Goal: Transaction & Acquisition: Book appointment/travel/reservation

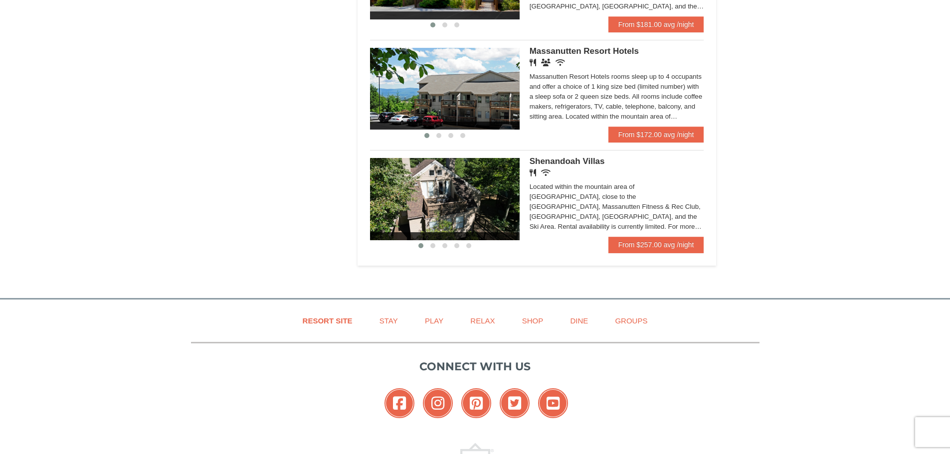
scroll to position [610, 0]
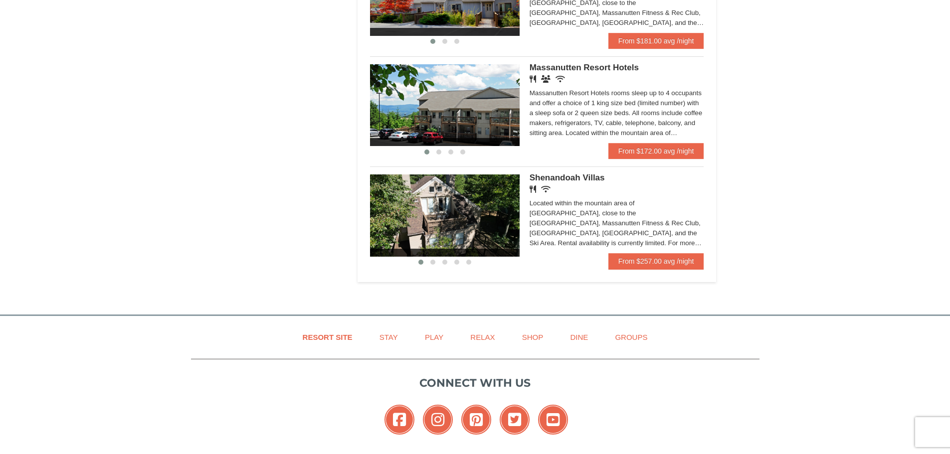
click at [437, 230] on img at bounding box center [445, 216] width 150 height 82
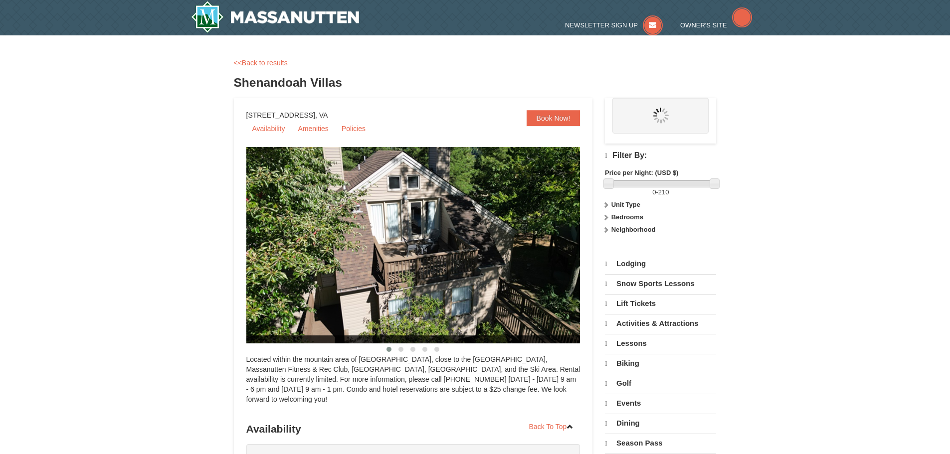
select select "9"
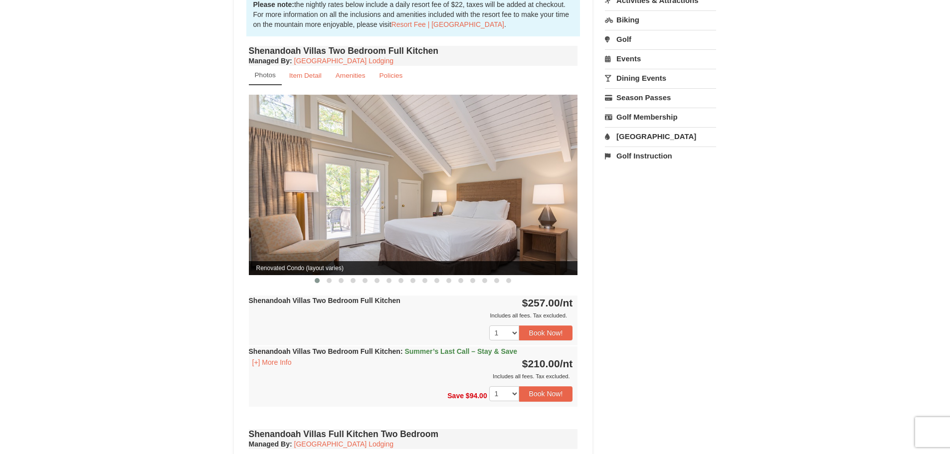
scroll to position [349, 0]
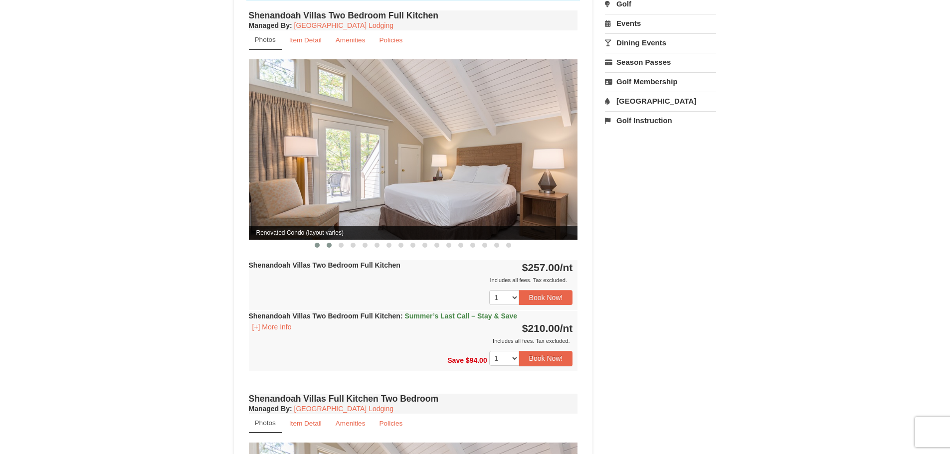
click at [330, 243] on span at bounding box center [329, 245] width 5 height 5
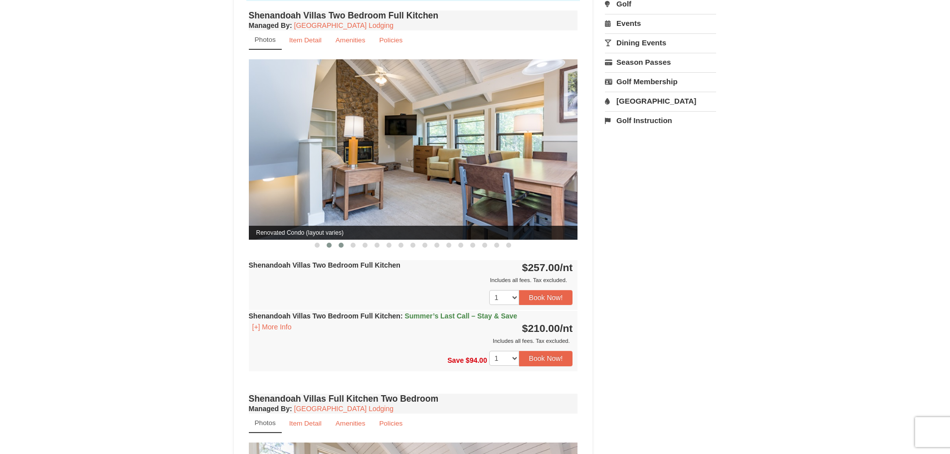
click at [342, 243] on span at bounding box center [341, 245] width 5 height 5
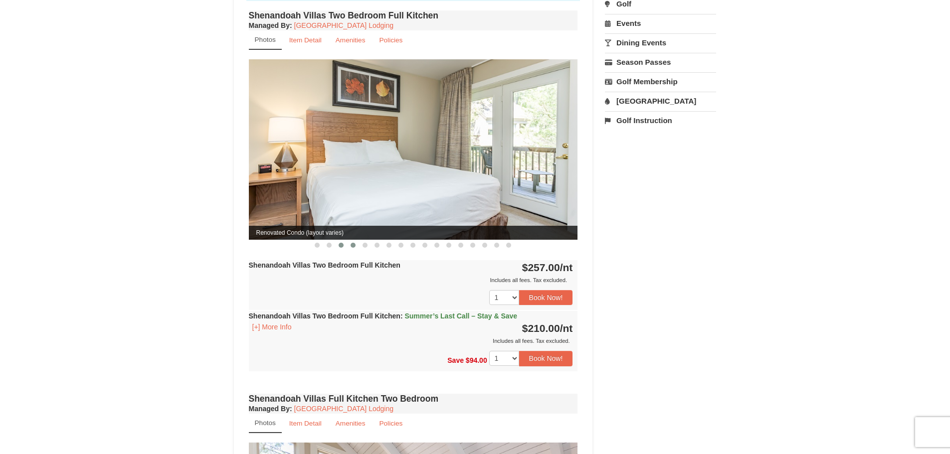
click at [354, 240] on button at bounding box center [353, 245] width 12 height 10
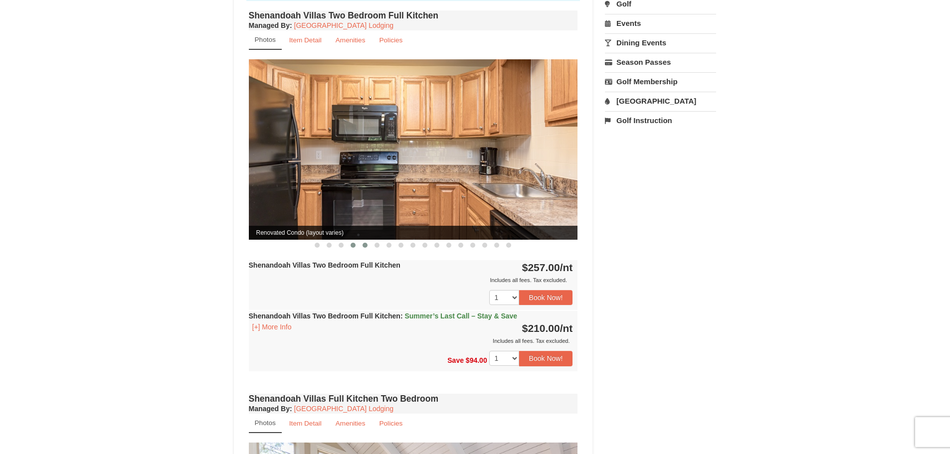
click at [362, 240] on button at bounding box center [365, 245] width 12 height 10
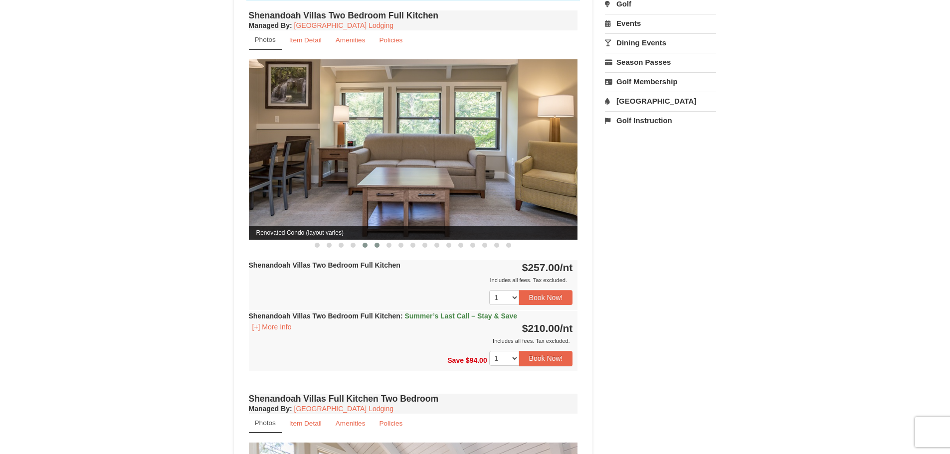
click at [376, 243] on span at bounding box center [377, 245] width 5 height 5
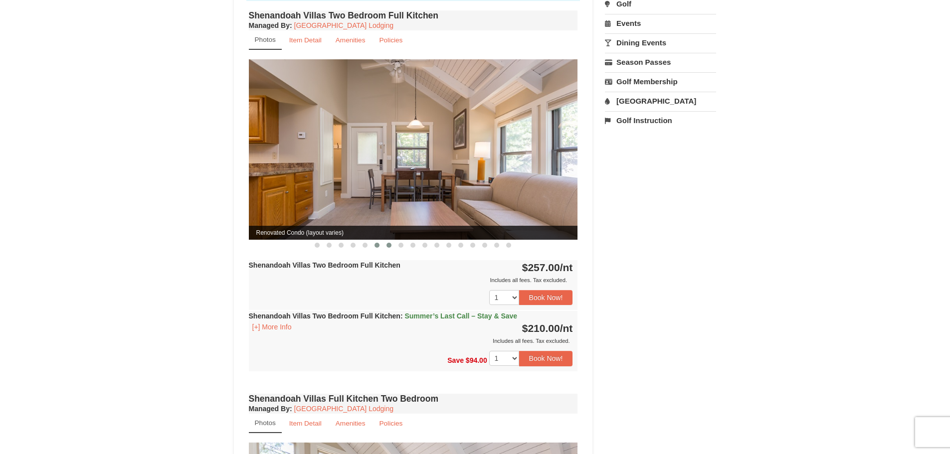
click at [389, 243] on span at bounding box center [389, 245] width 5 height 5
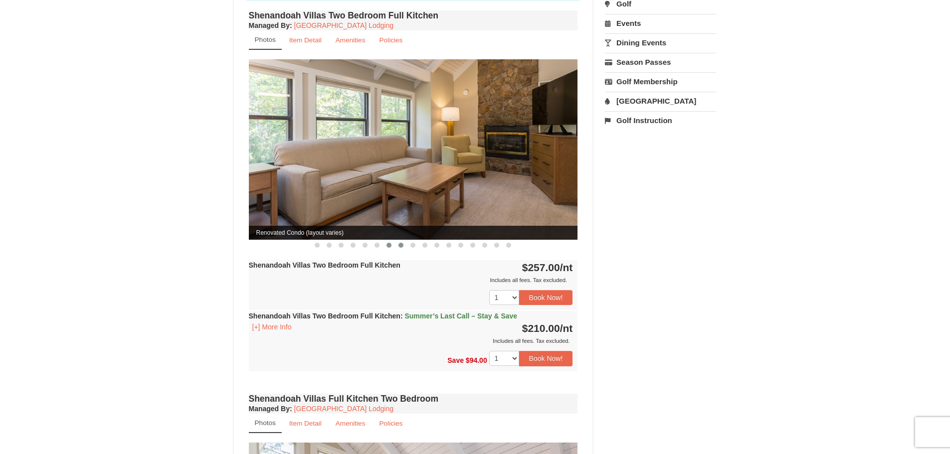
click at [400, 243] on span at bounding box center [401, 245] width 5 height 5
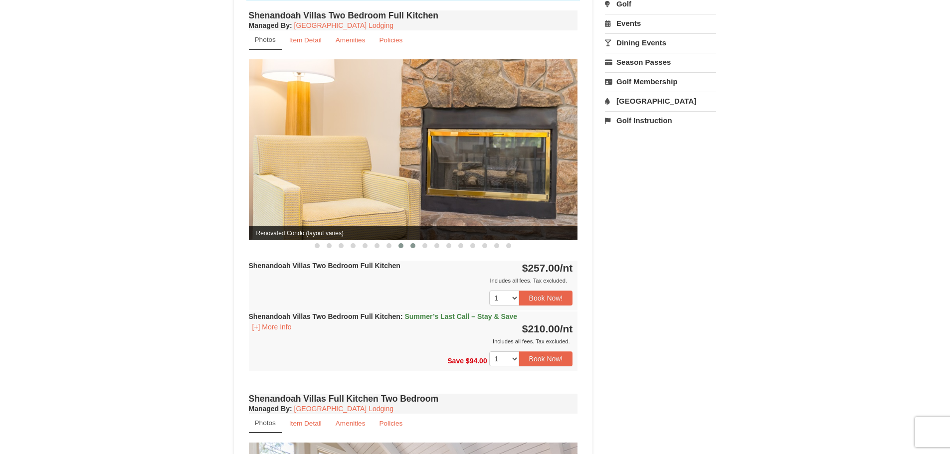
click at [413, 243] on span at bounding box center [413, 245] width 5 height 5
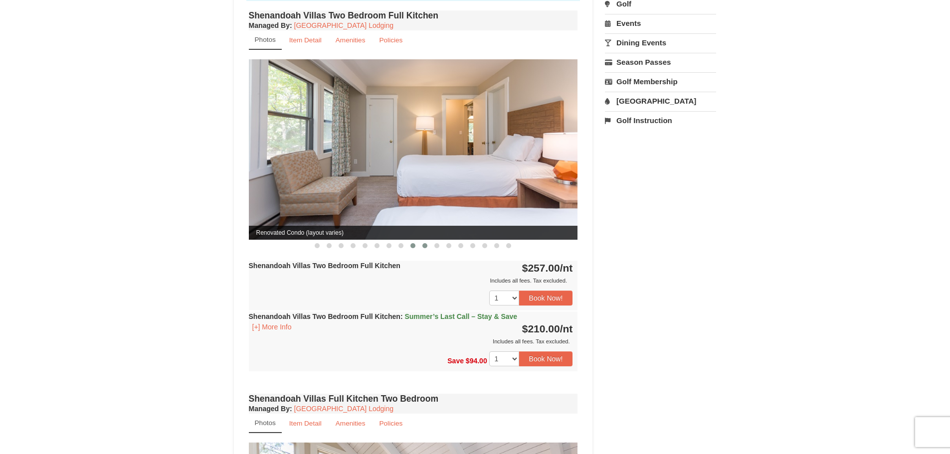
click at [423, 243] on span at bounding box center [425, 245] width 5 height 5
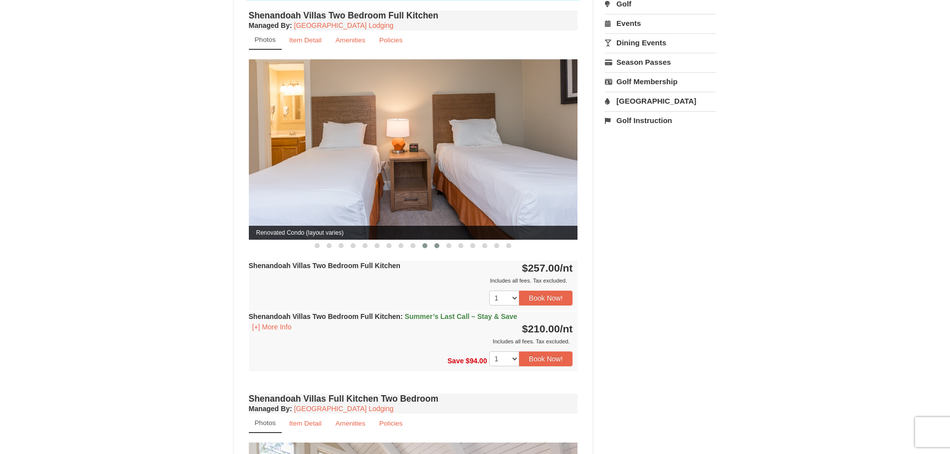
click at [436, 243] on span at bounding box center [437, 245] width 5 height 5
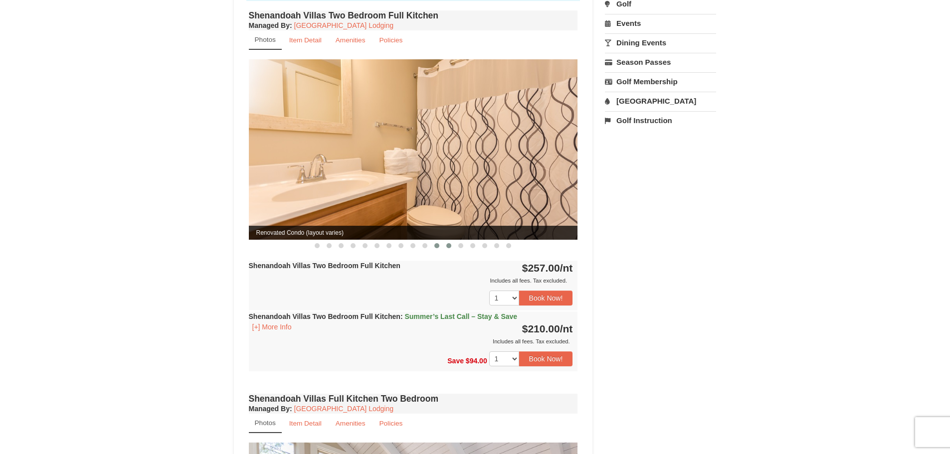
click at [447, 241] on button at bounding box center [449, 246] width 12 height 10
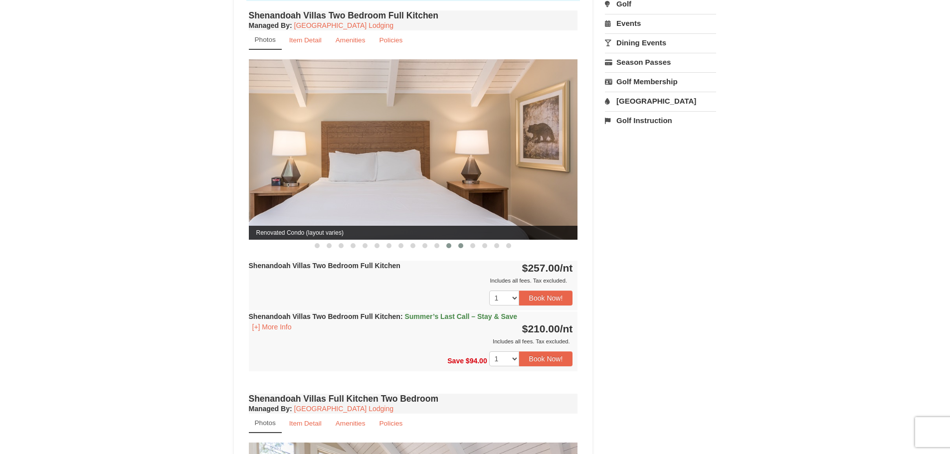
click at [461, 243] on span at bounding box center [460, 245] width 5 height 5
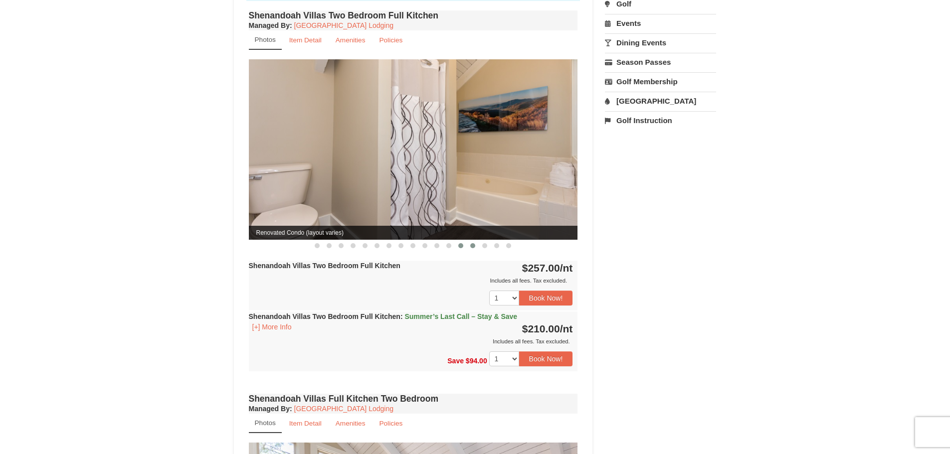
click at [470, 241] on button at bounding box center [473, 246] width 12 height 10
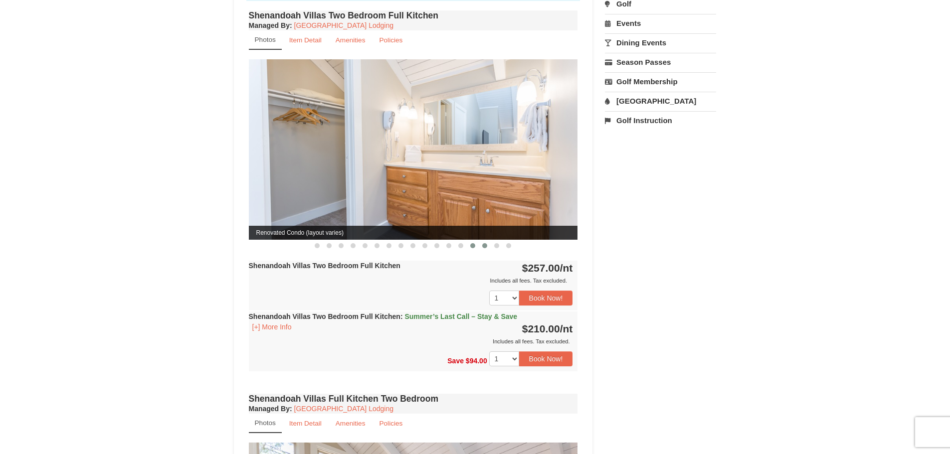
click at [485, 243] on span at bounding box center [484, 245] width 5 height 5
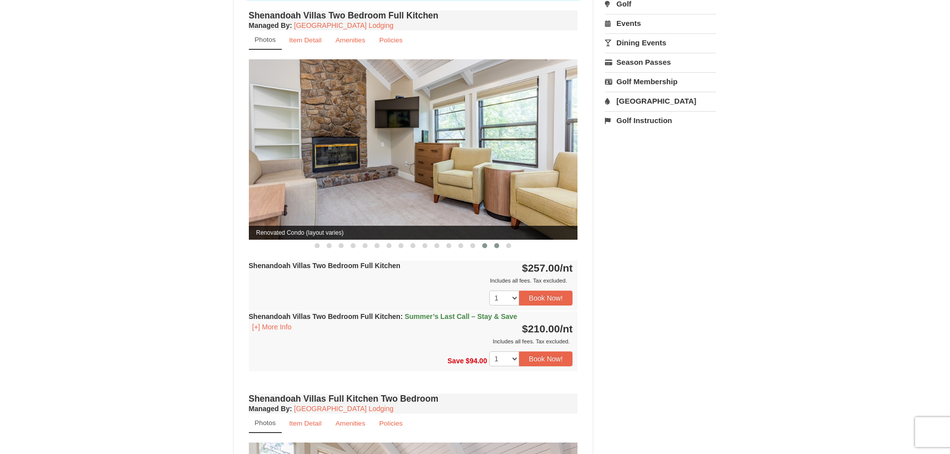
click at [496, 243] on span at bounding box center [496, 245] width 5 height 5
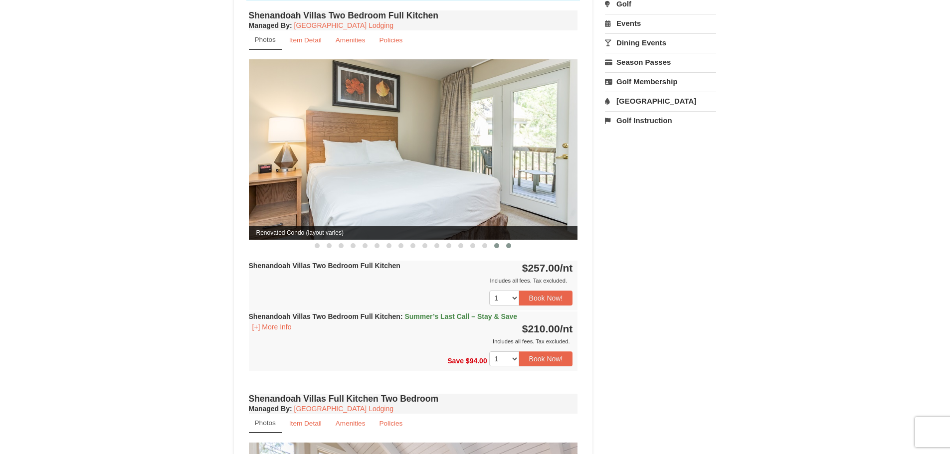
click at [506, 241] on button at bounding box center [509, 246] width 12 height 10
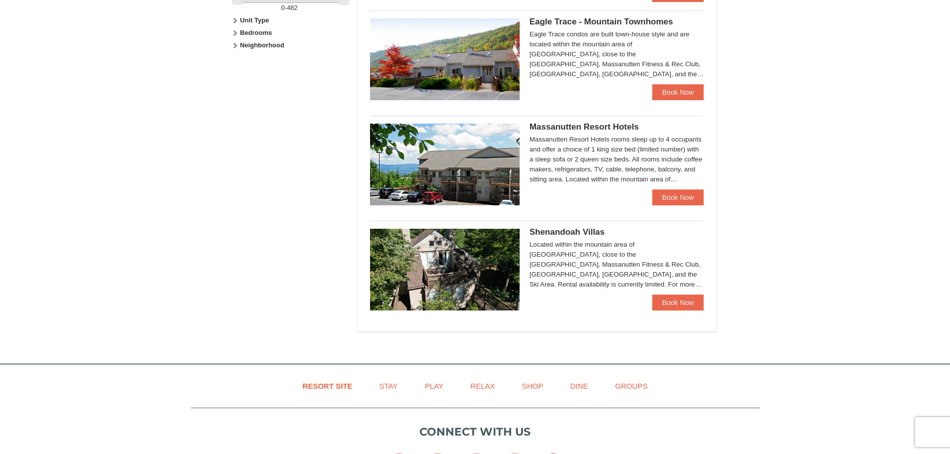
scroll to position [460, 0]
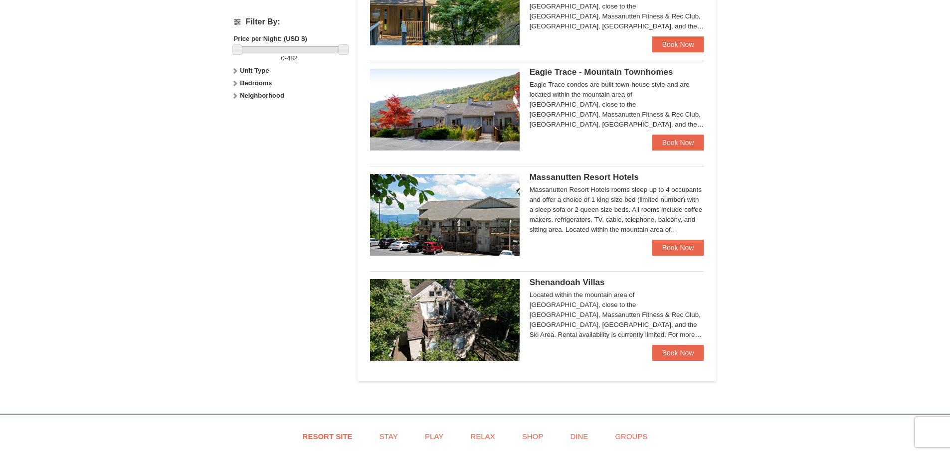
click at [437, 207] on img at bounding box center [445, 215] width 150 height 82
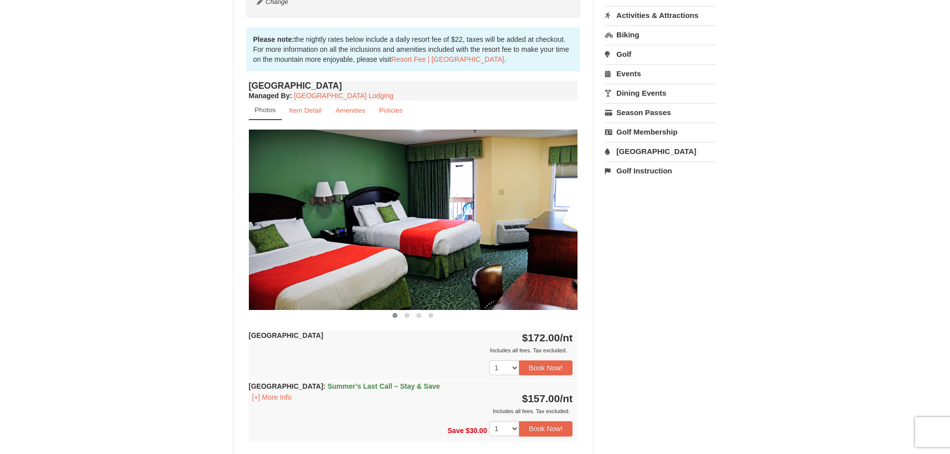
scroll to position [299, 0]
click at [408, 318] on button at bounding box center [407, 315] width 12 height 10
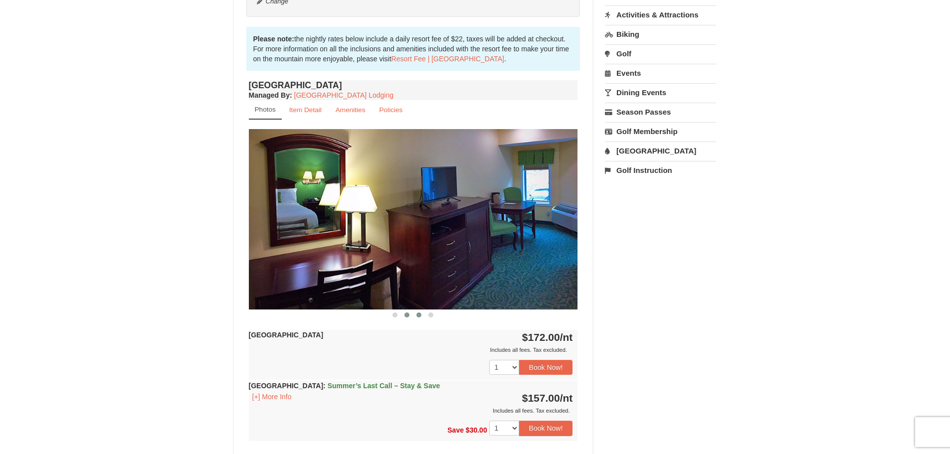
click at [419, 317] on span at bounding box center [419, 315] width 5 height 5
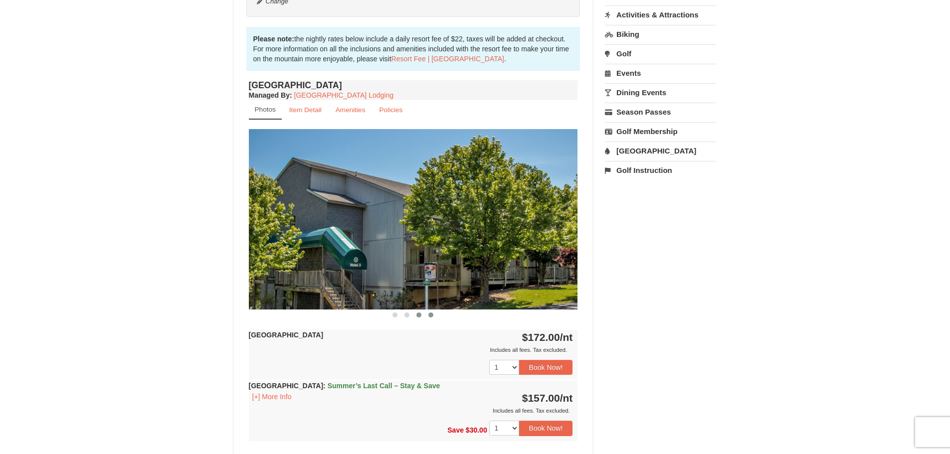
click at [434, 318] on button at bounding box center [431, 315] width 12 height 10
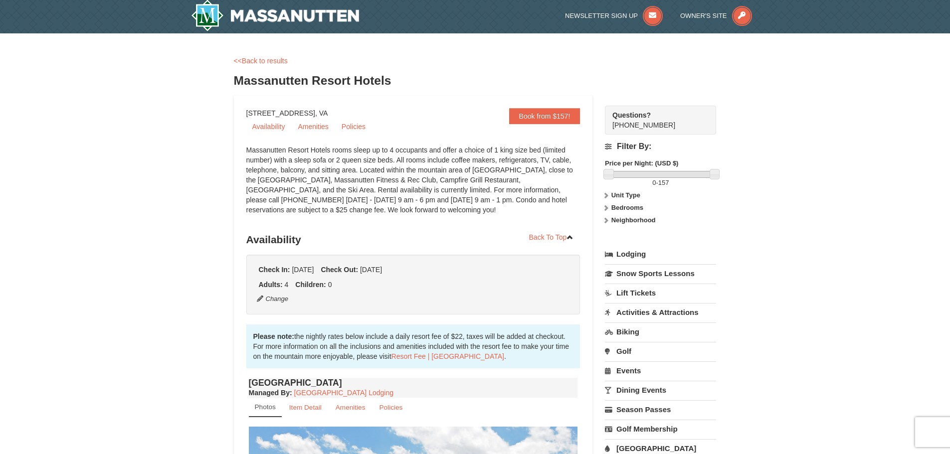
scroll to position [0, 0]
